Goal: Information Seeking & Learning: Learn about a topic

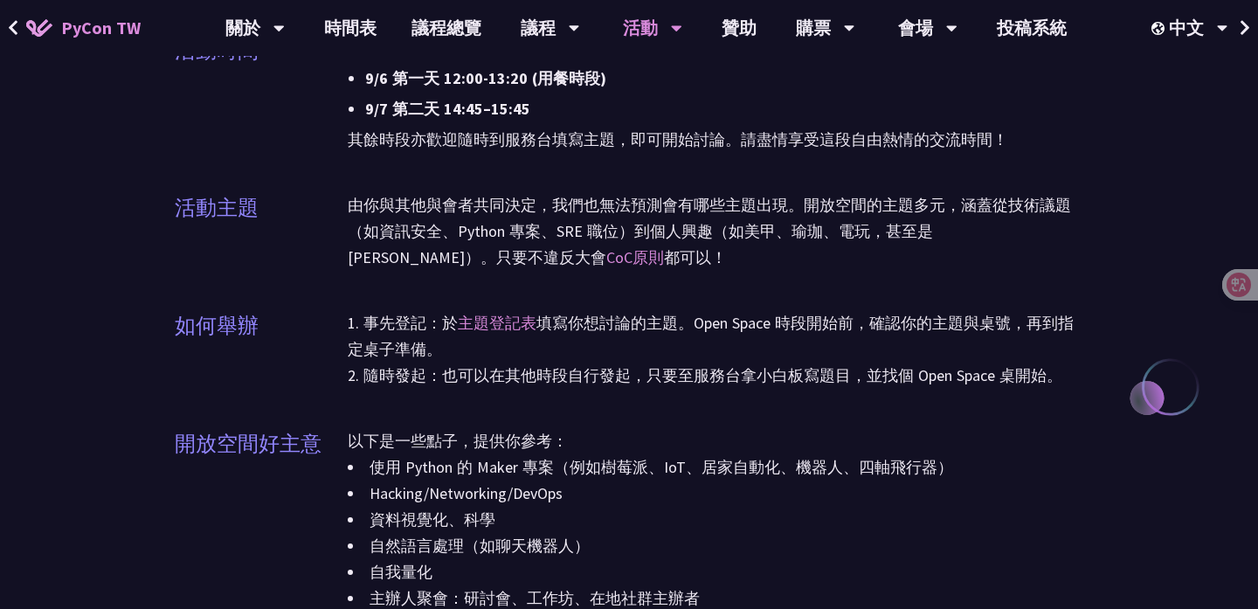
scroll to position [1700, 0]
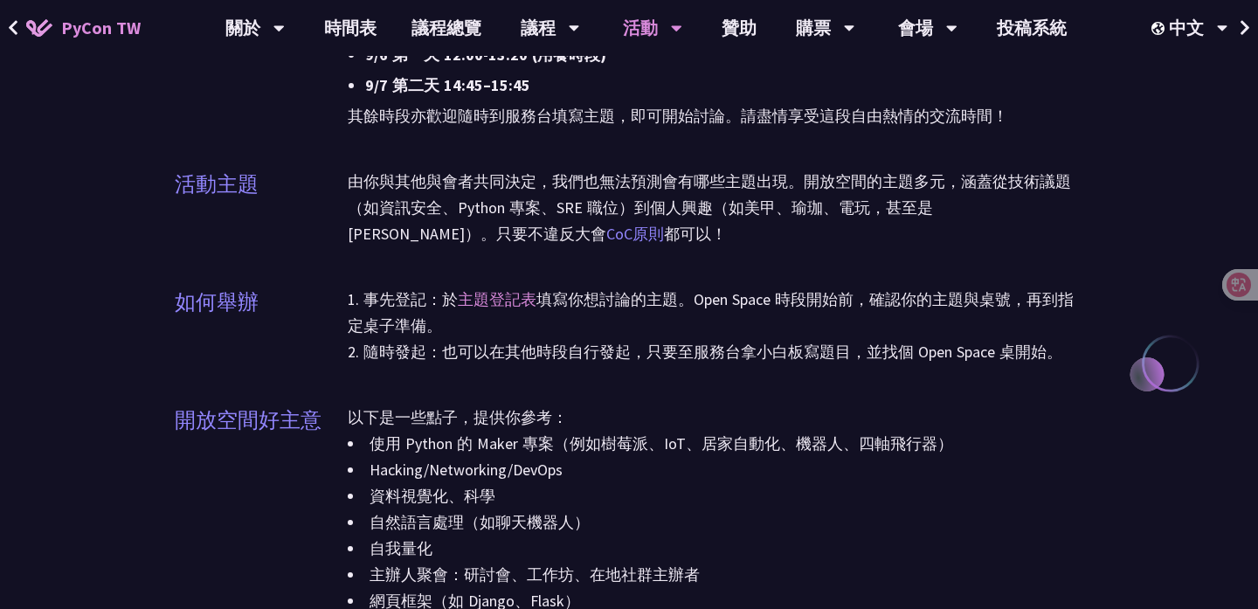
click at [606, 238] on link "CoC原則" at bounding box center [635, 234] width 58 height 20
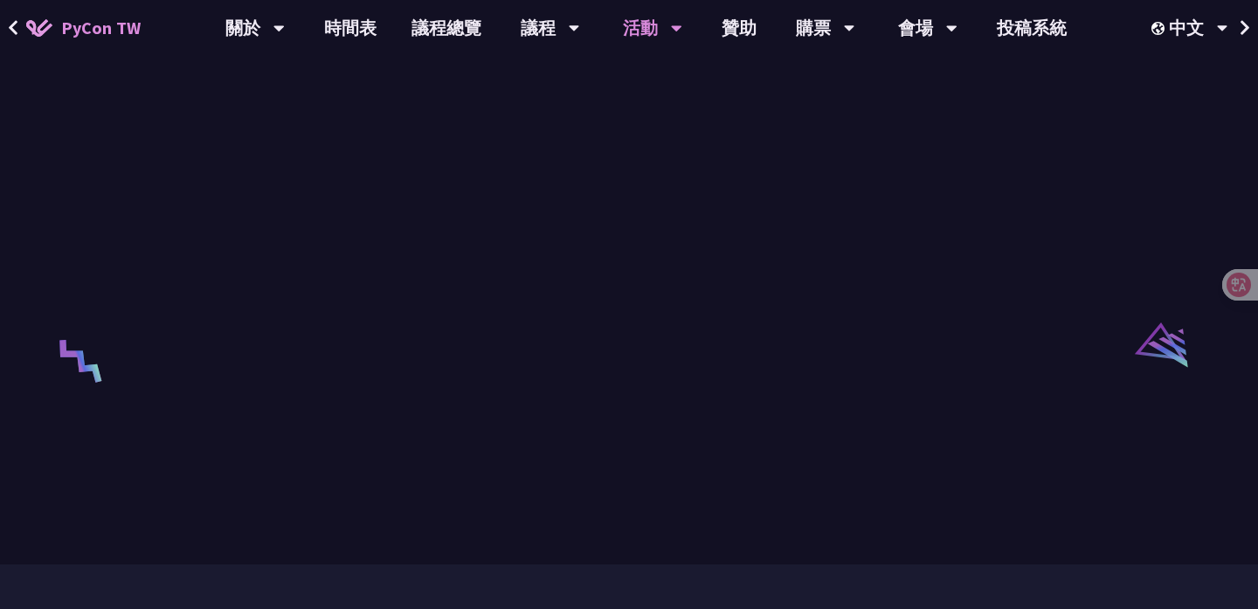
scroll to position [3197, 0]
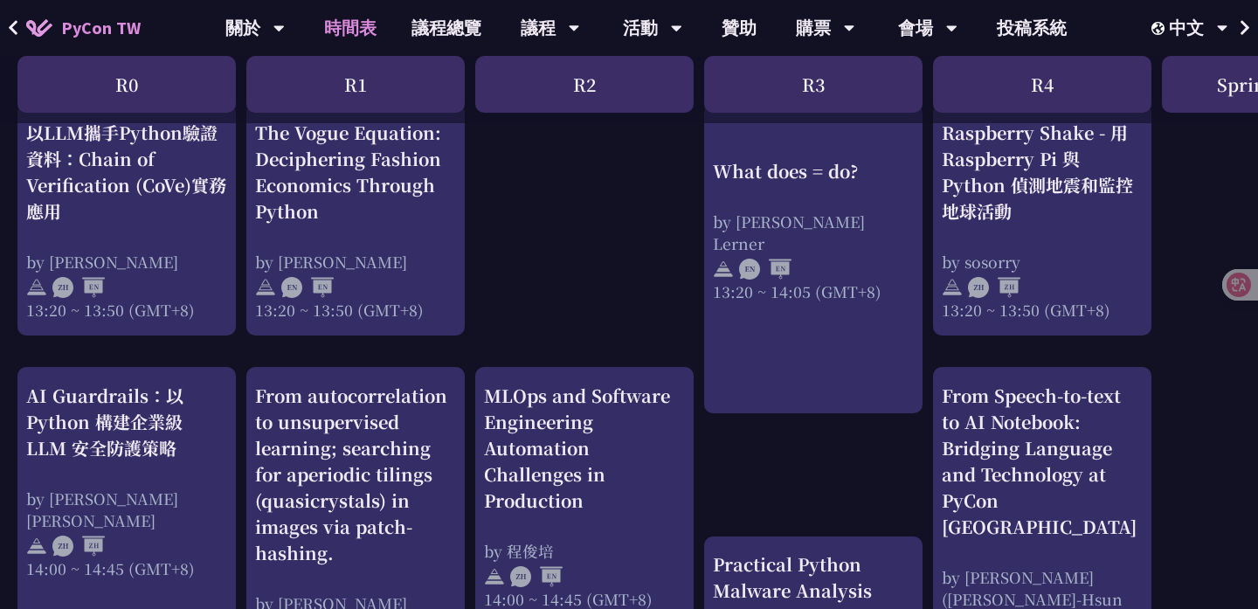
scroll to position [1534, 0]
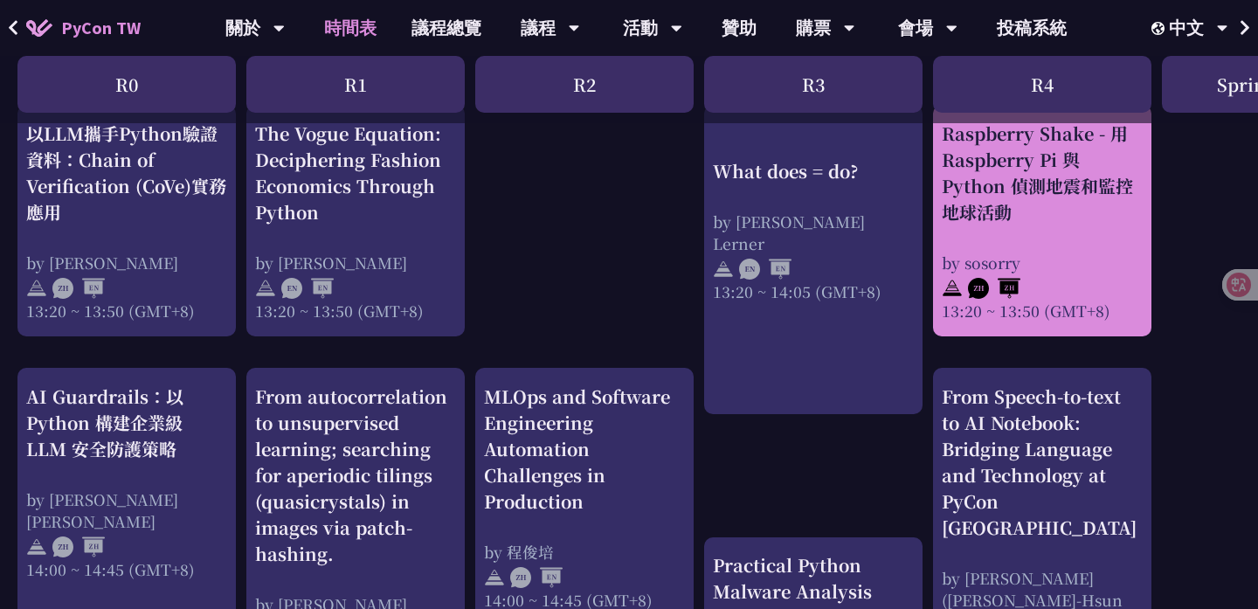
click at [1029, 141] on div "Raspberry Shake - 用 Raspberry Pi 與 Python 偵測地震和監控地球活動" at bounding box center [1041, 173] width 201 height 105
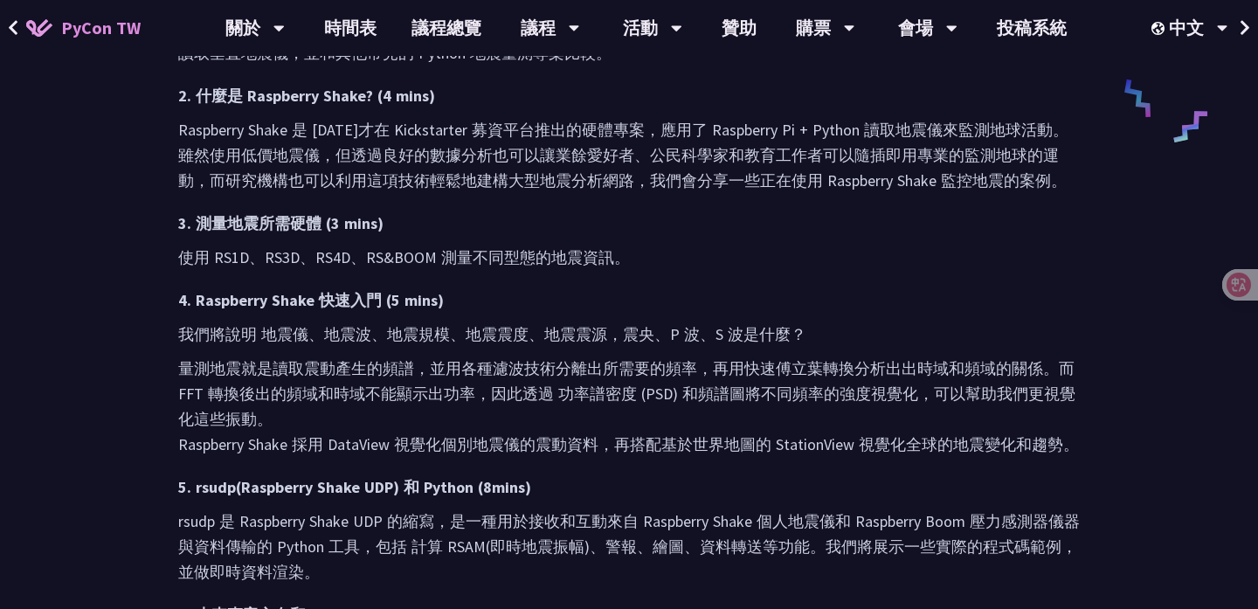
scroll to position [907, 0]
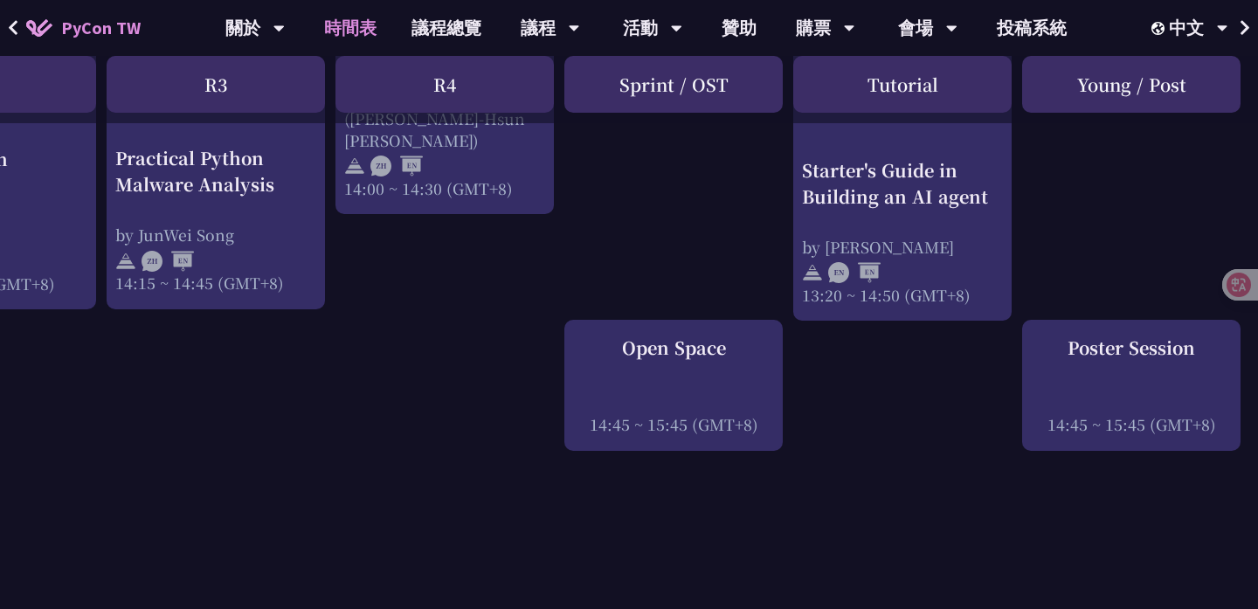
scroll to position [2012, 597]
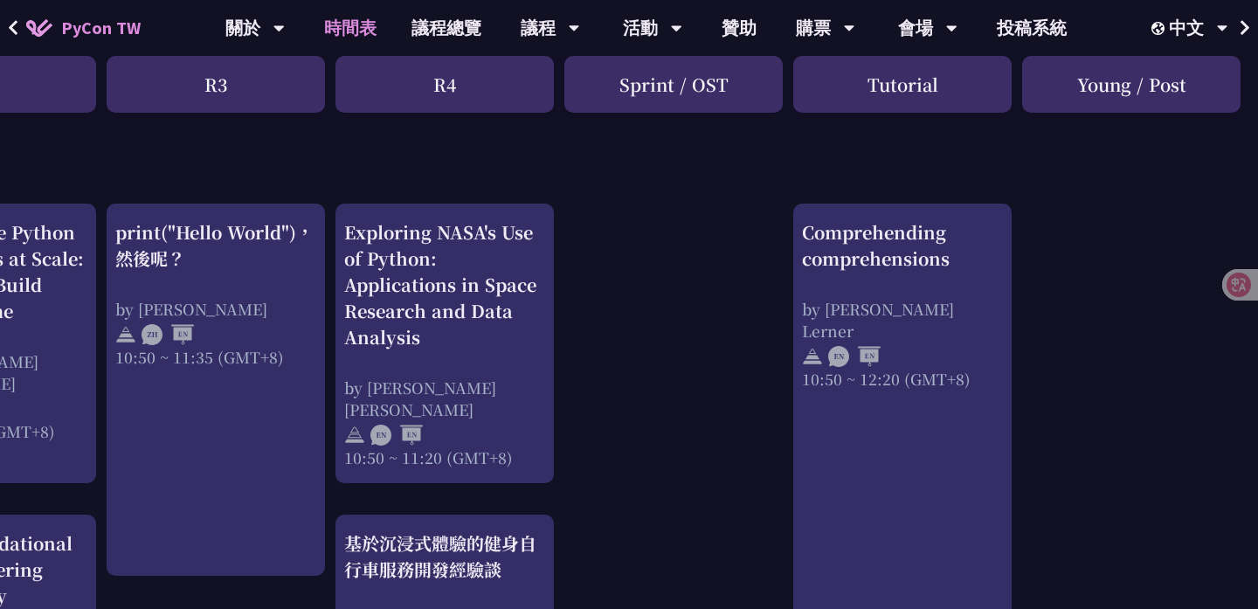
scroll to position [500, 597]
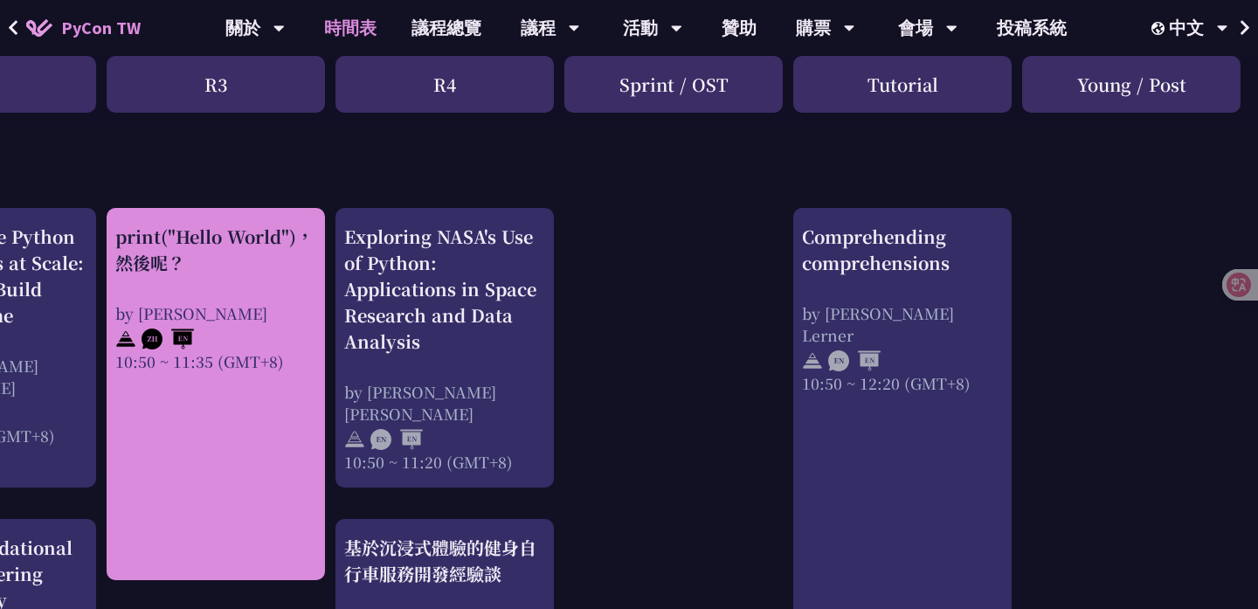
click at [283, 289] on div "print("Hello World")，然後呢？ by 高見龍 10:50 ~ 11:35 (GMT+8)" at bounding box center [215, 298] width 201 height 148
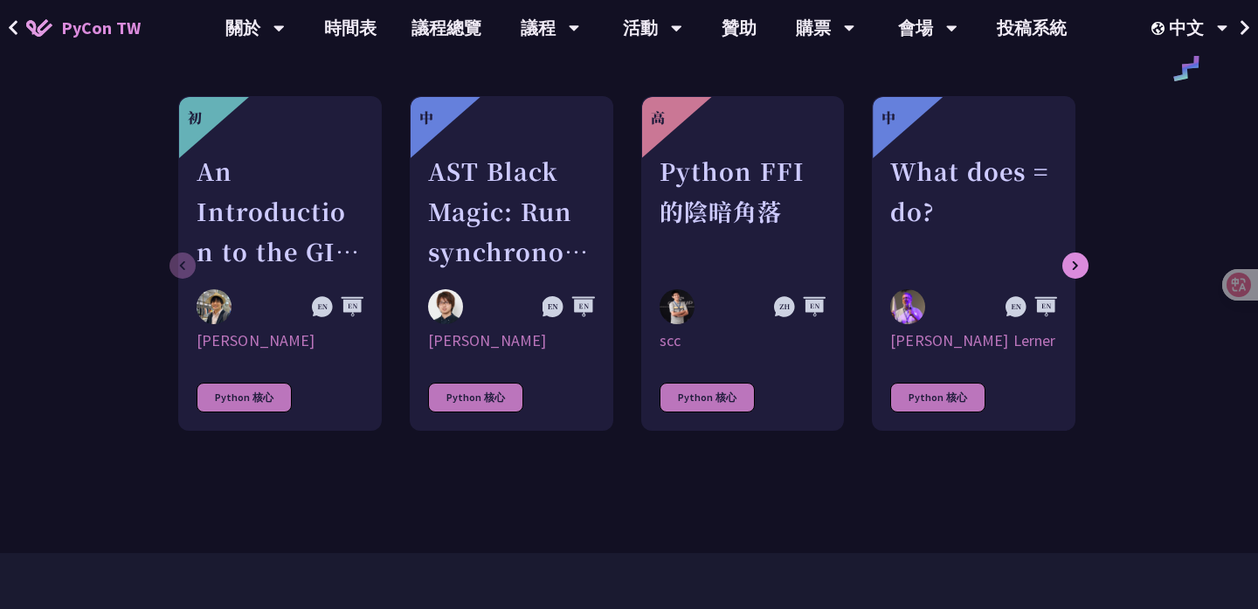
scroll to position [1516, 0]
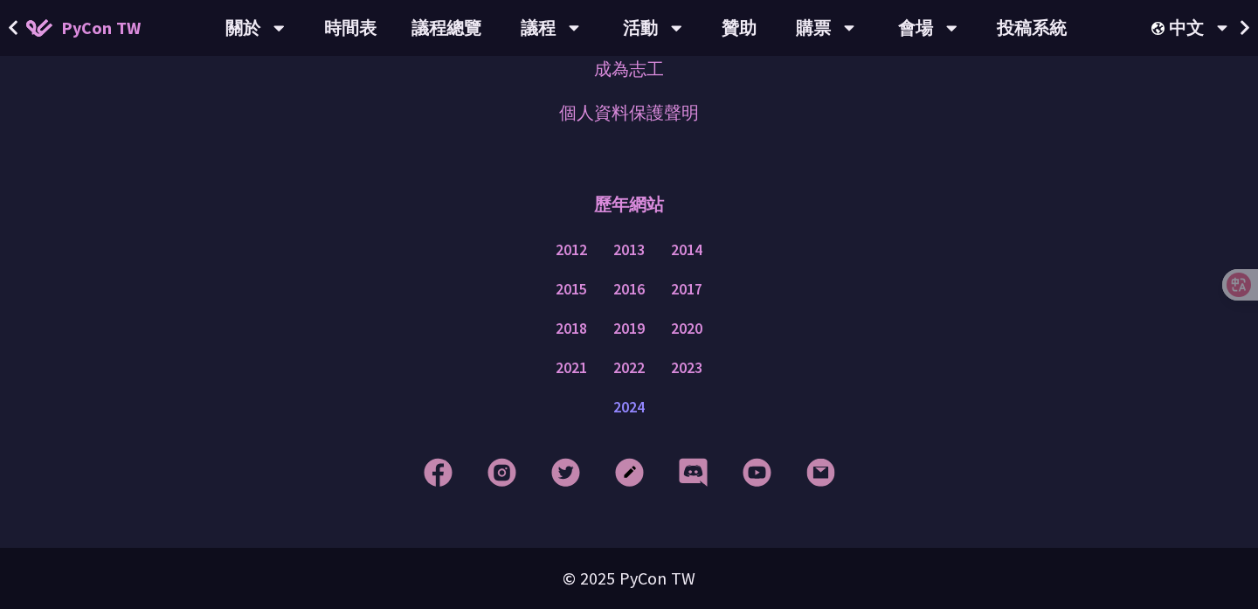
click at [624, 415] on link "2024" at bounding box center [628, 407] width 31 height 22
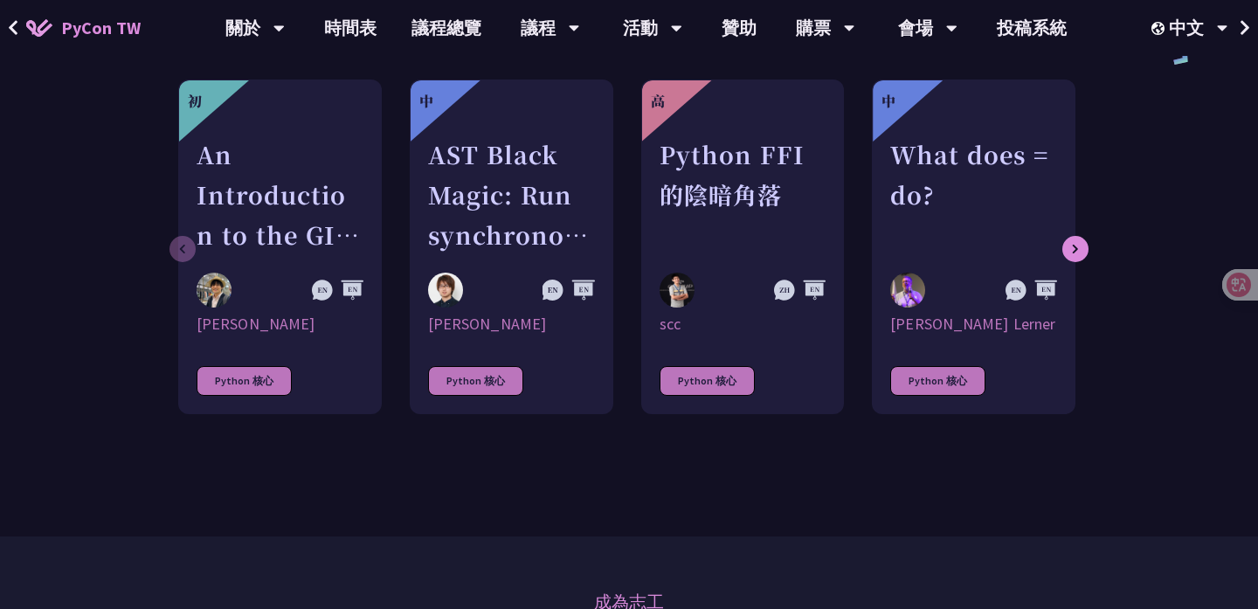
scroll to position [969, 0]
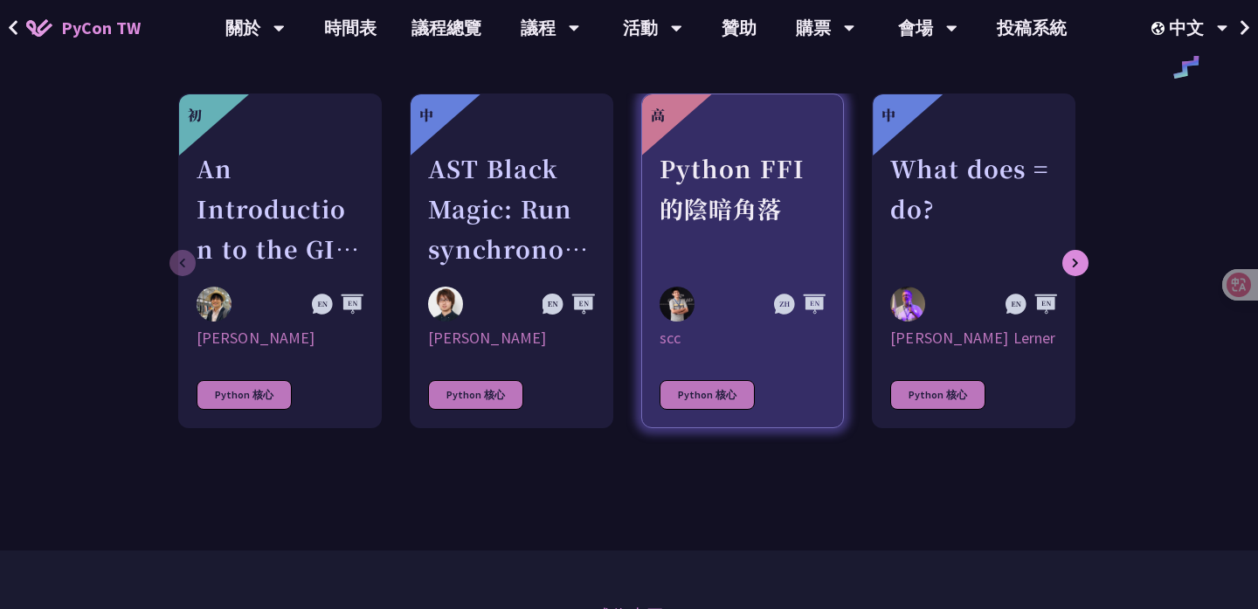
click at [678, 210] on div "Python FFI 的陰暗角落" at bounding box center [742, 208] width 167 height 121
click at [720, 396] on div "Python 核心" at bounding box center [706, 395] width 95 height 30
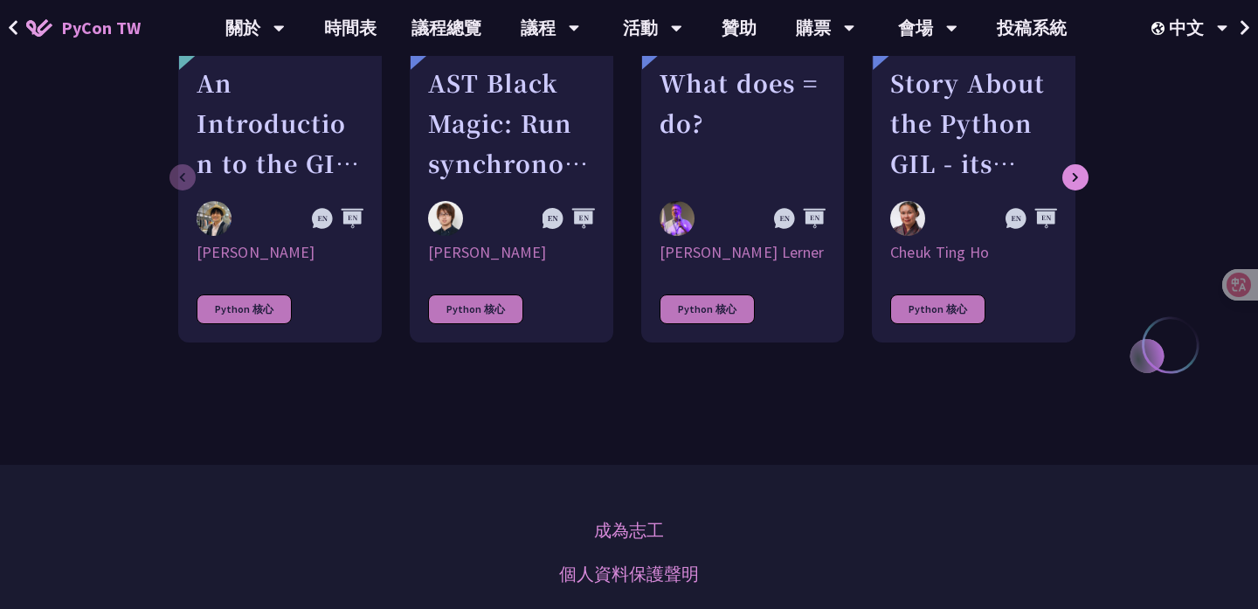
scroll to position [1411, 0]
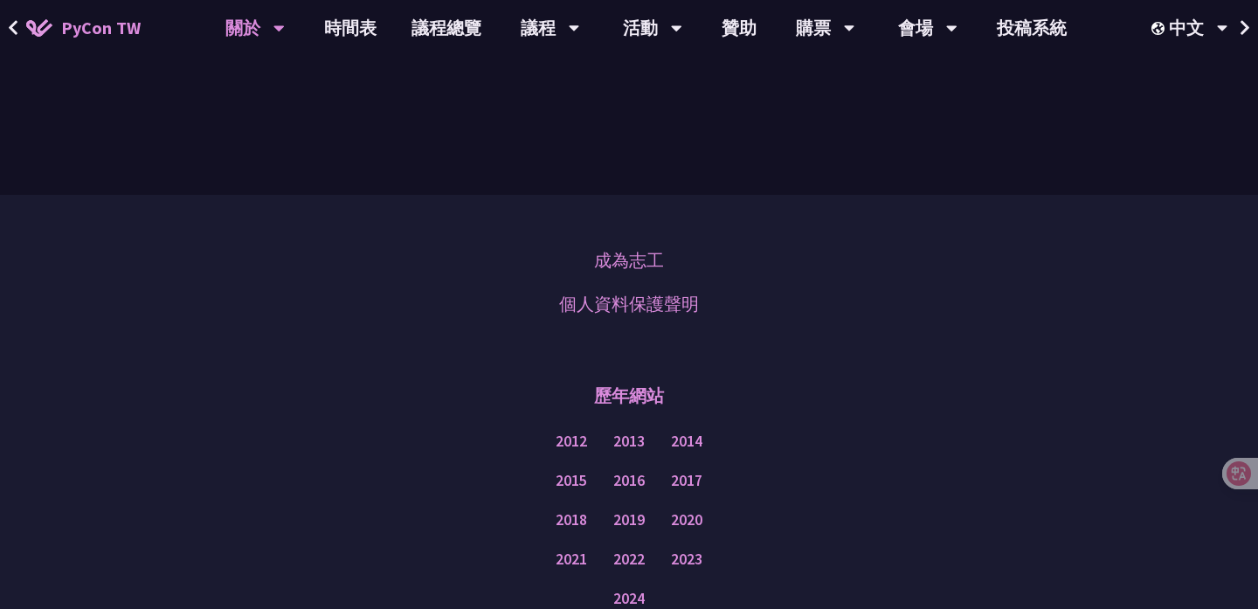
scroll to position [5993, 0]
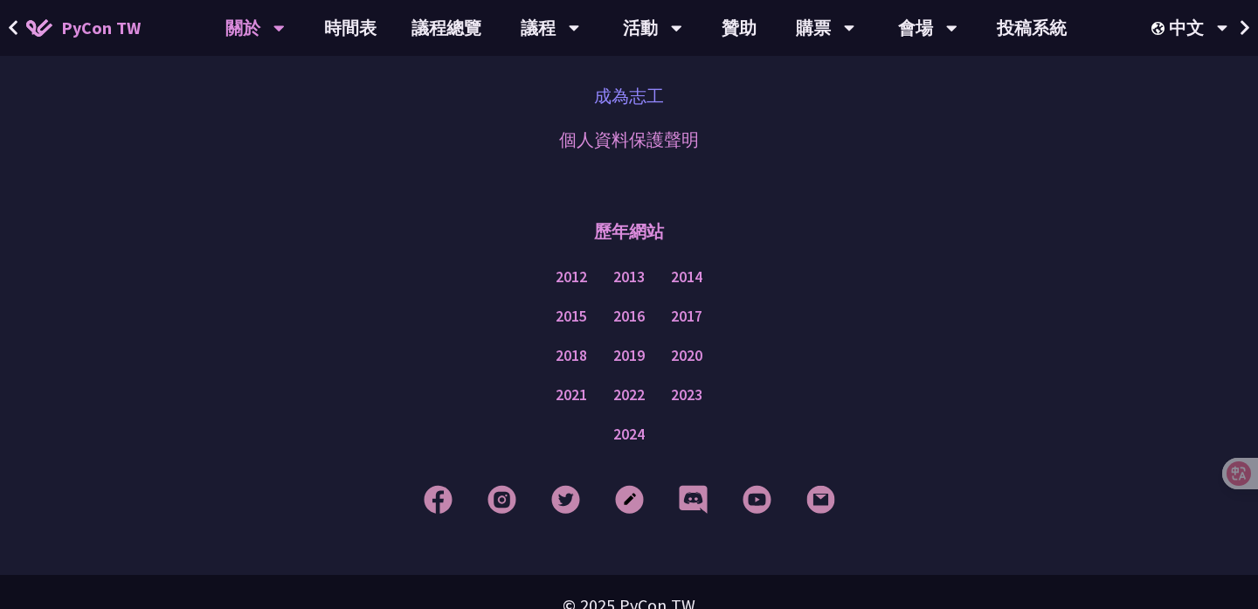
click at [642, 83] on link "成為志工" at bounding box center [629, 96] width 70 height 26
